Goal: Find specific page/section: Find specific page/section

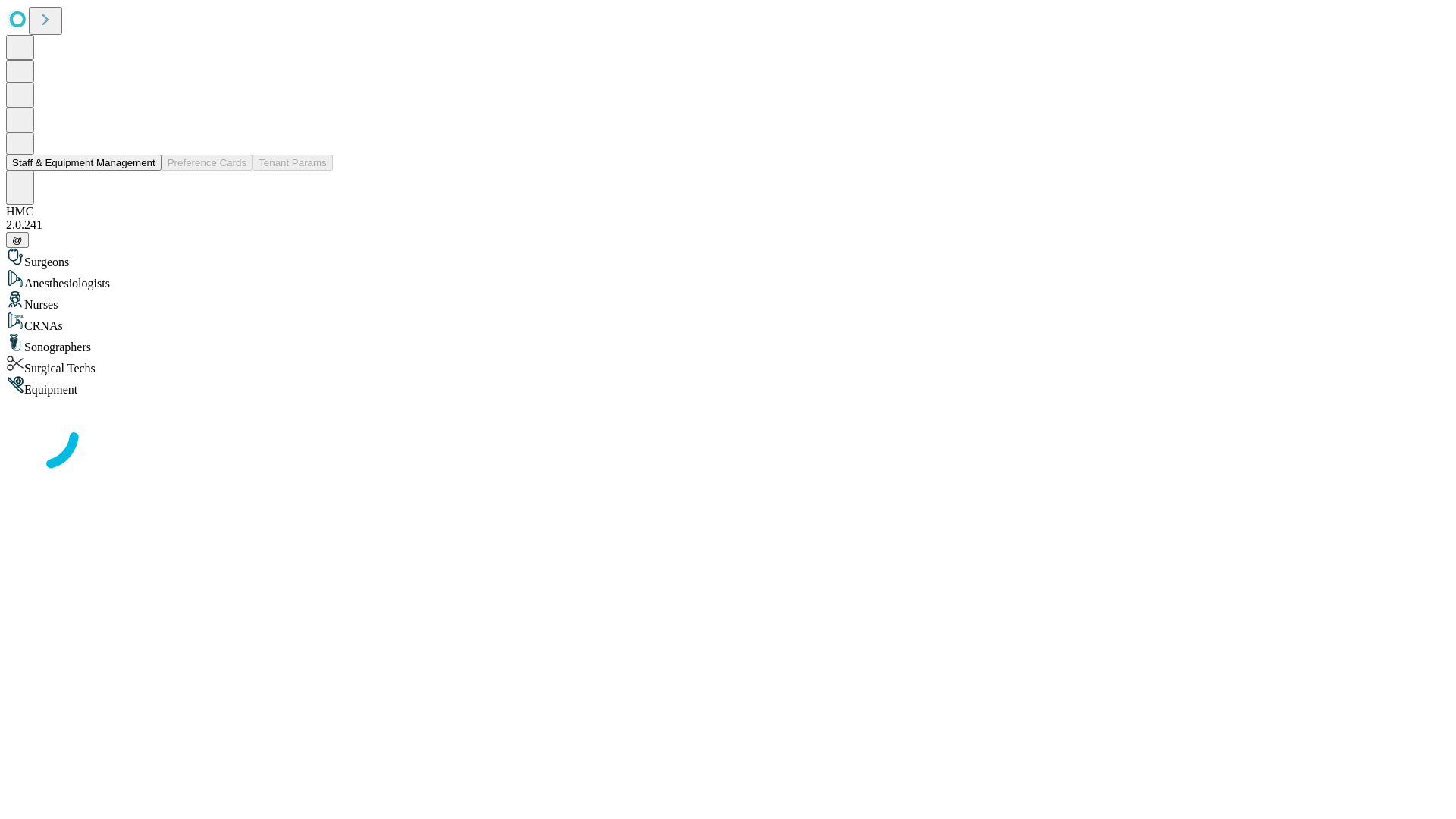
click at [142, 171] on button "Staff & Equipment Management" at bounding box center [84, 163] width 156 height 16
